Goal: Find specific page/section: Find specific page/section

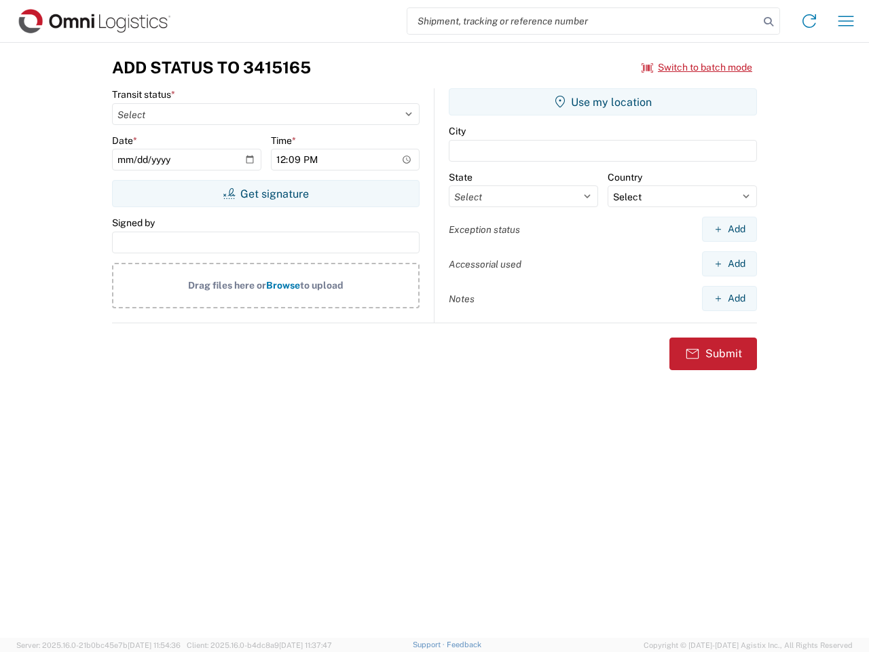
click at [583, 21] on input "search" at bounding box center [583, 21] width 352 height 26
click at [768, 22] on icon at bounding box center [768, 21] width 19 height 19
click at [809, 21] on icon at bounding box center [809, 21] width 22 height 22
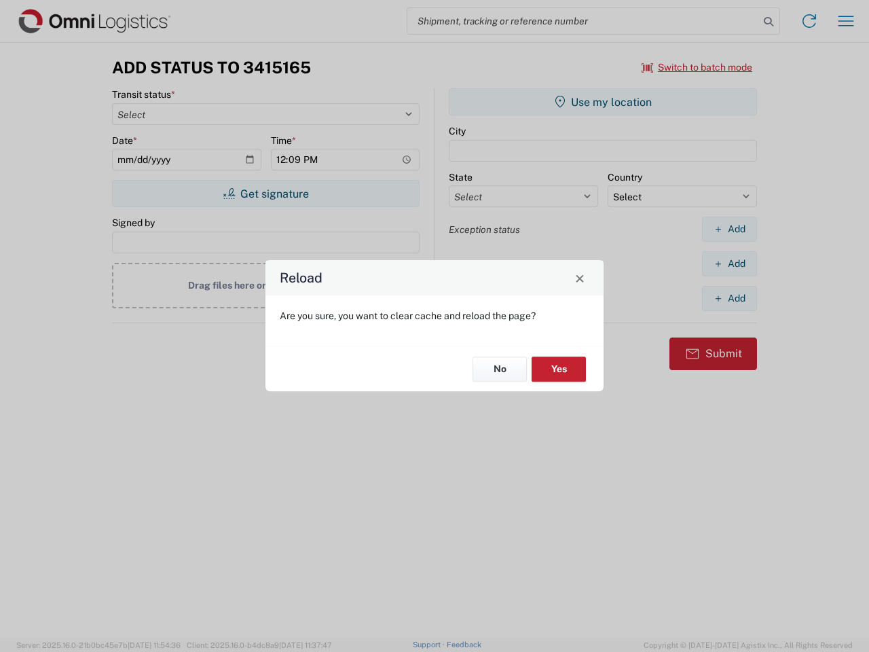
click at [697, 67] on div "Reload Are you sure, you want to clear cache and reload the page? No Yes" at bounding box center [434, 326] width 869 height 652
click at [265, 193] on div "Reload Are you sure, you want to clear cache and reload the page? No Yes" at bounding box center [434, 326] width 869 height 652
click at [603, 102] on div "Reload Are you sure, you want to clear cache and reload the page? No Yes" at bounding box center [434, 326] width 869 height 652
click at [729, 229] on div "Reload Are you sure, you want to clear cache and reload the page? No Yes" at bounding box center [434, 326] width 869 height 652
click at [729, 263] on div "Reload Are you sure, you want to clear cache and reload the page? No Yes" at bounding box center [434, 326] width 869 height 652
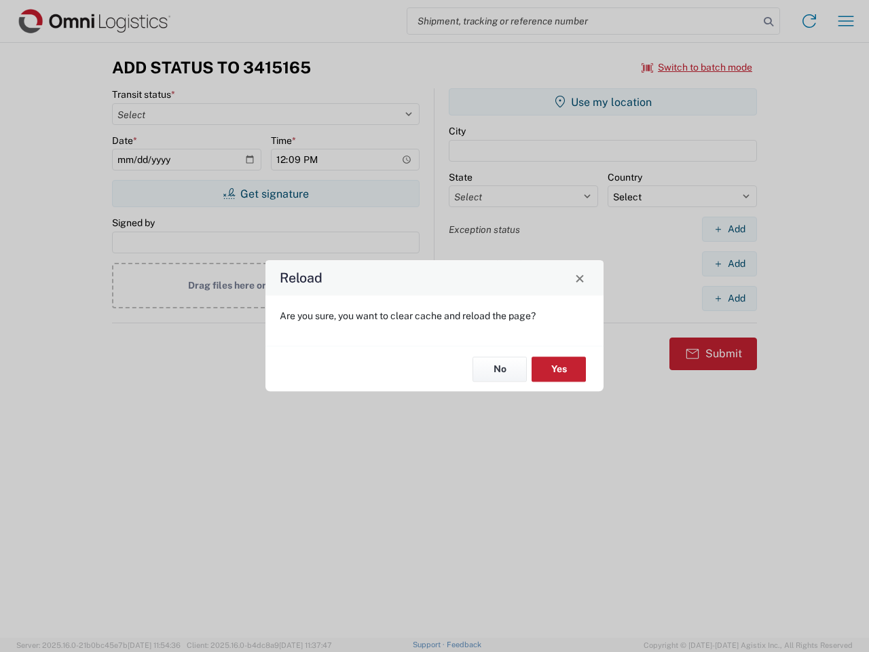
click at [729, 298] on div "Reload Are you sure, you want to clear cache and reload the page? No Yes" at bounding box center [434, 326] width 869 height 652
